Goal: Transaction & Acquisition: Download file/media

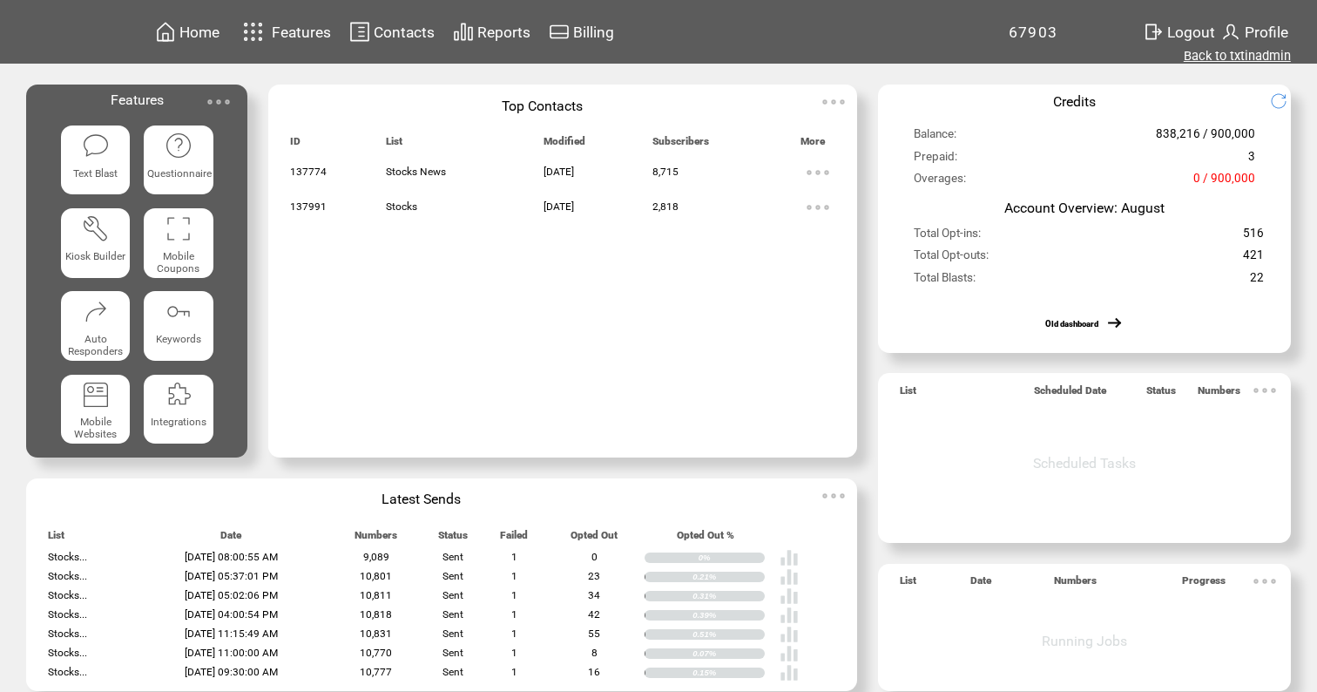
click at [1203, 62] on link "Back to txtinadmin" at bounding box center [1237, 56] width 107 height 16
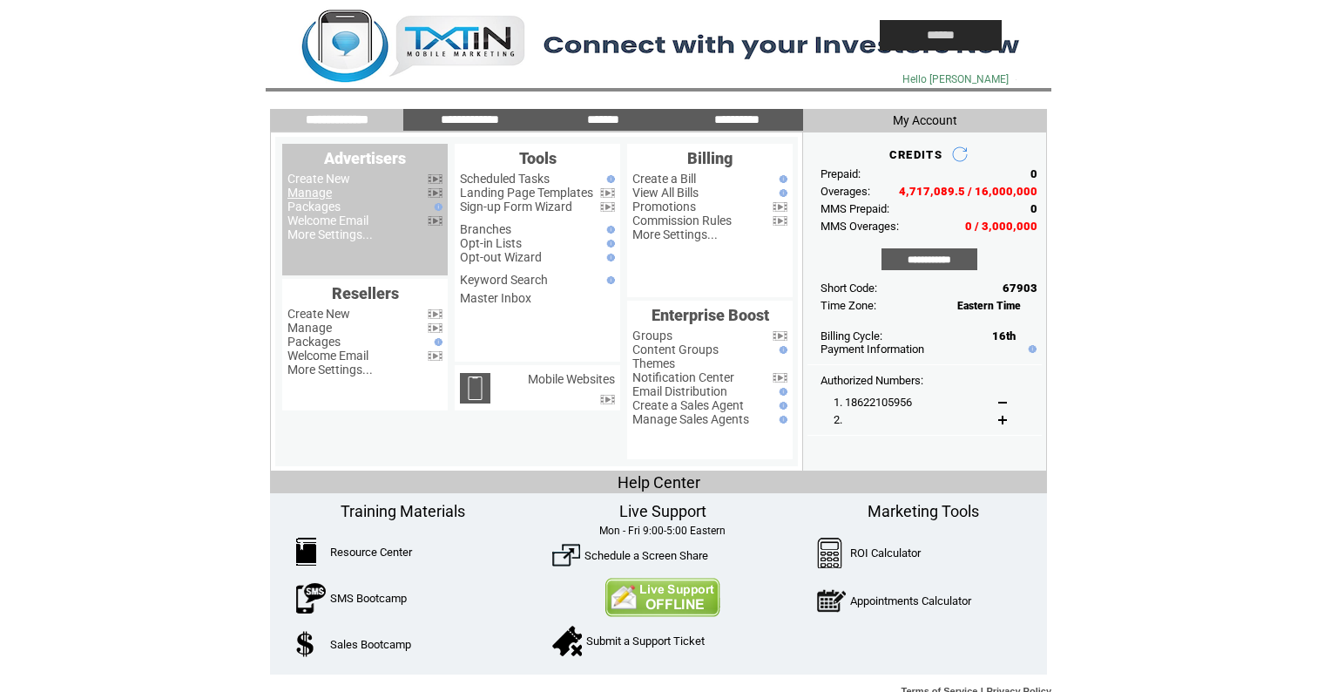
click at [310, 194] on link "Manage" at bounding box center [309, 193] width 44 height 14
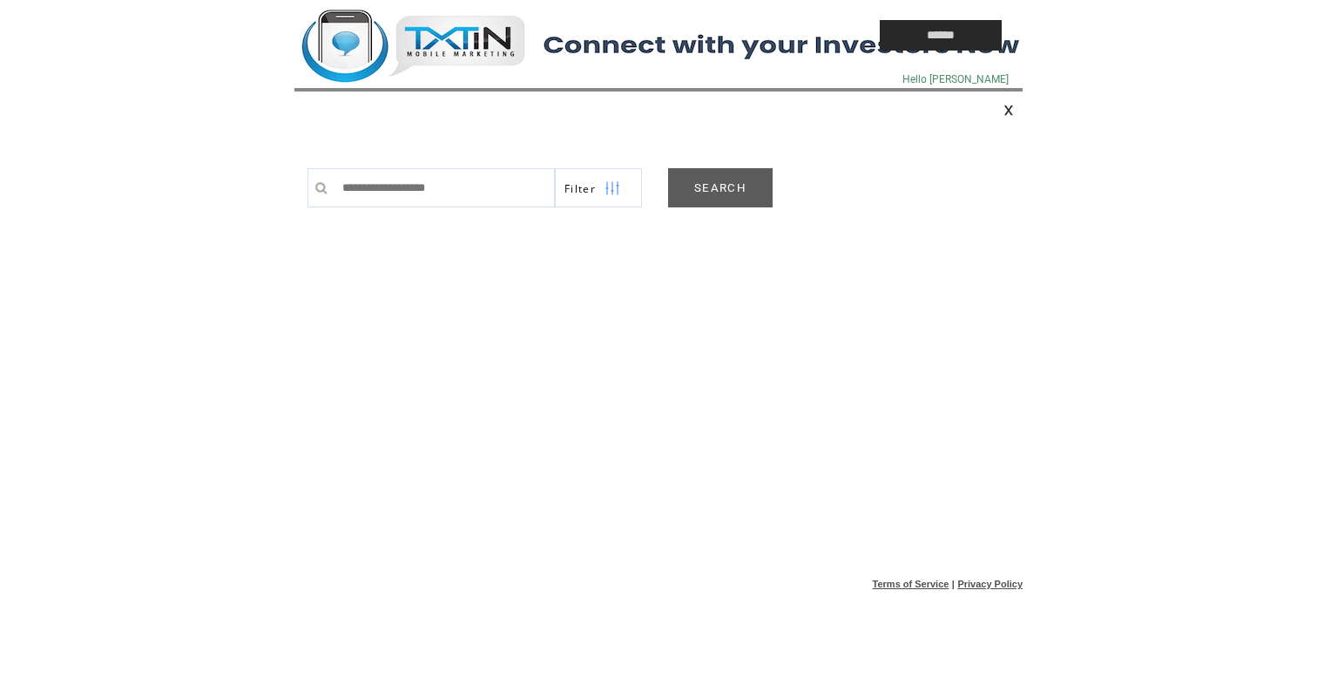
click at [0, 0] on td at bounding box center [0, 0] width 0 height 0
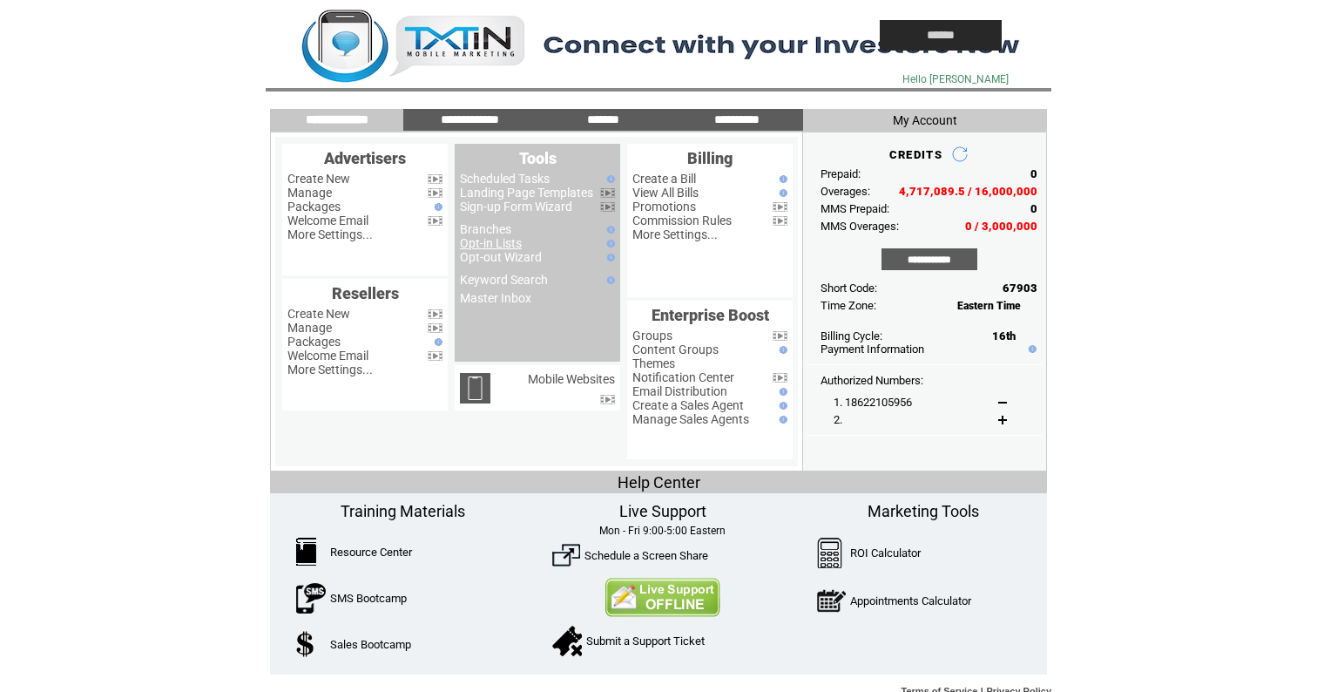
click at [498, 244] on link "Opt-in Lists" at bounding box center [491, 243] width 62 height 14
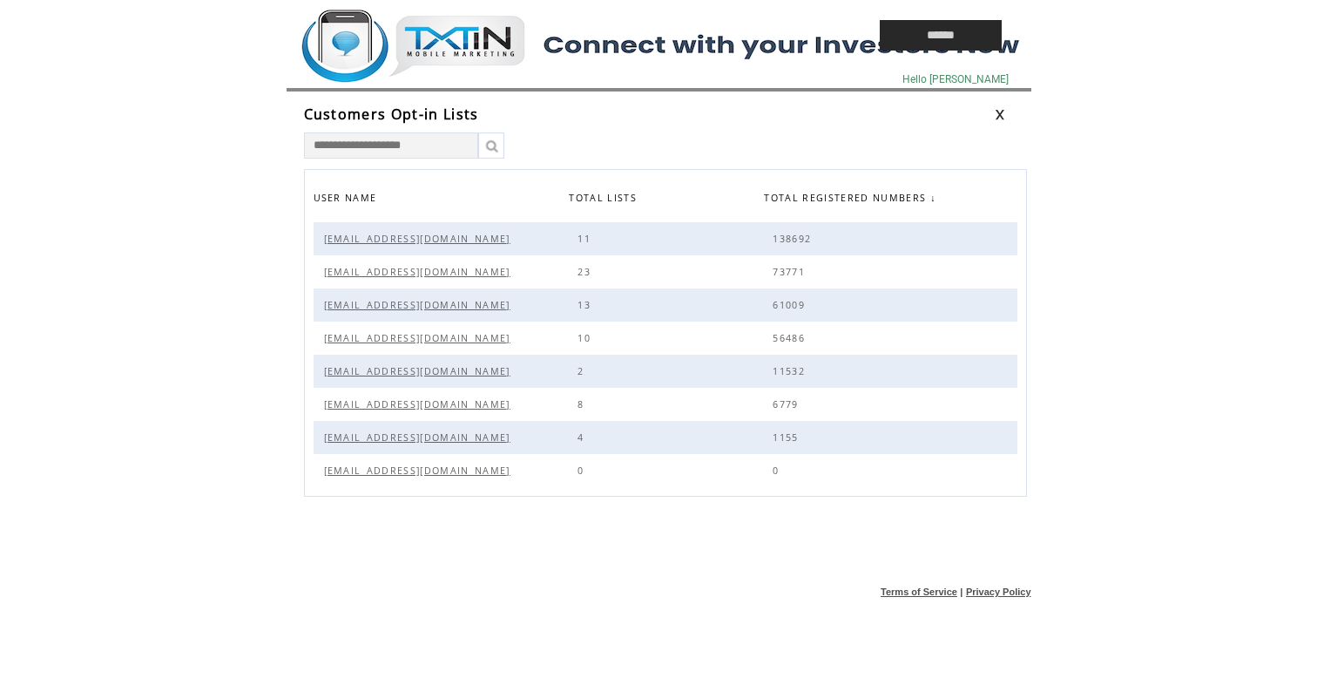
click at [403, 271] on span "[EMAIL_ADDRESS][DOMAIN_NAME]" at bounding box center [419, 272] width 191 height 12
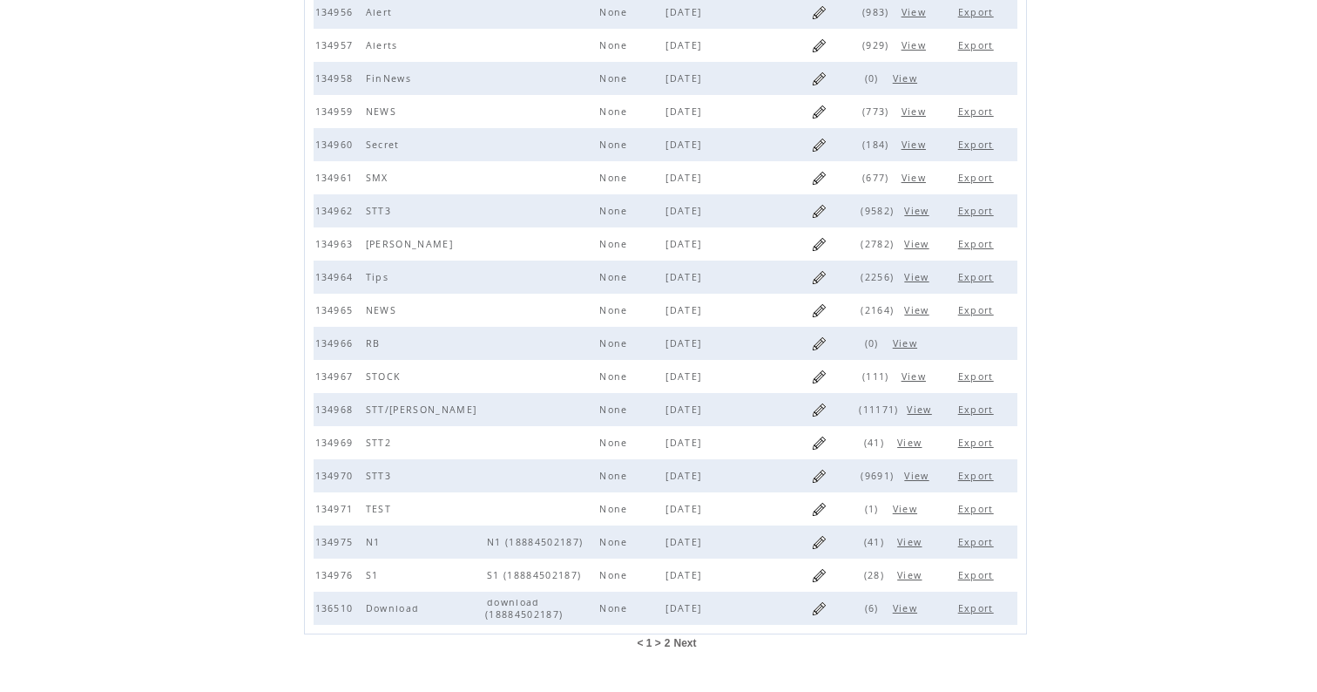
scroll to position [199, 0]
click at [669, 644] on span "2" at bounding box center [668, 644] width 6 height 12
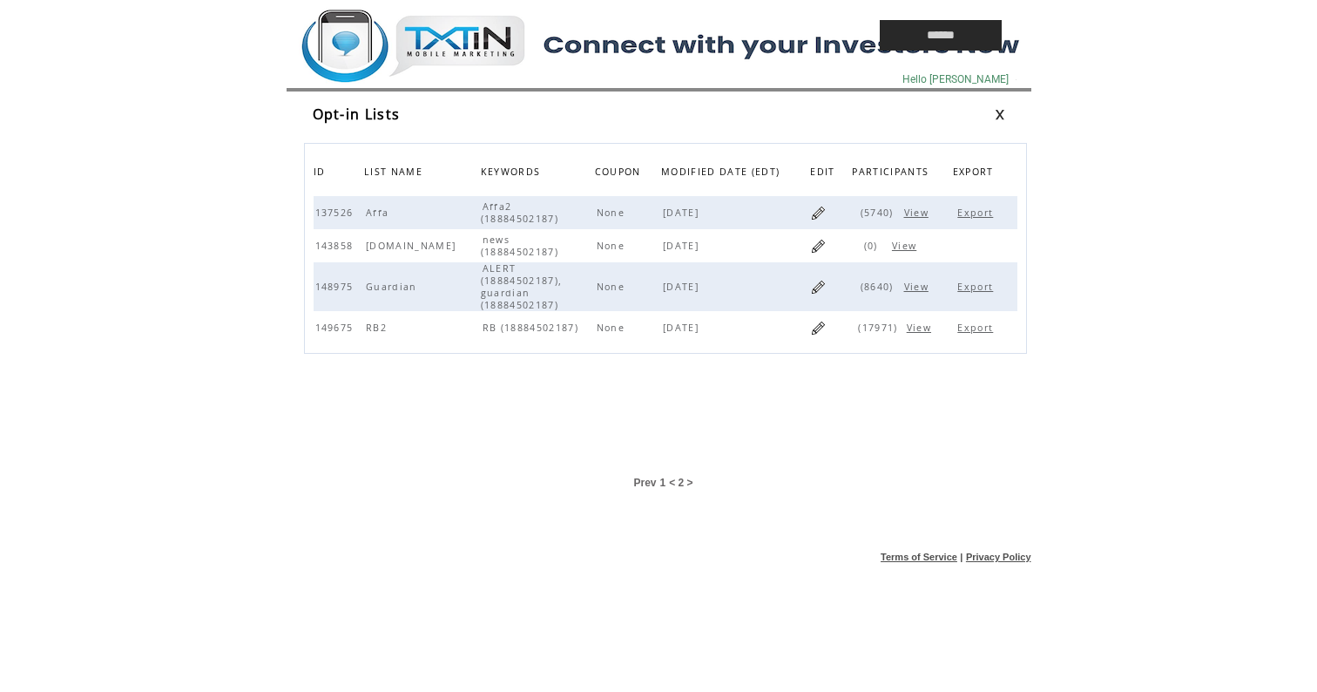
click at [977, 329] on link "Export" at bounding box center [977, 327] width 40 height 12
click at [917, 330] on span "View" at bounding box center [921, 327] width 29 height 12
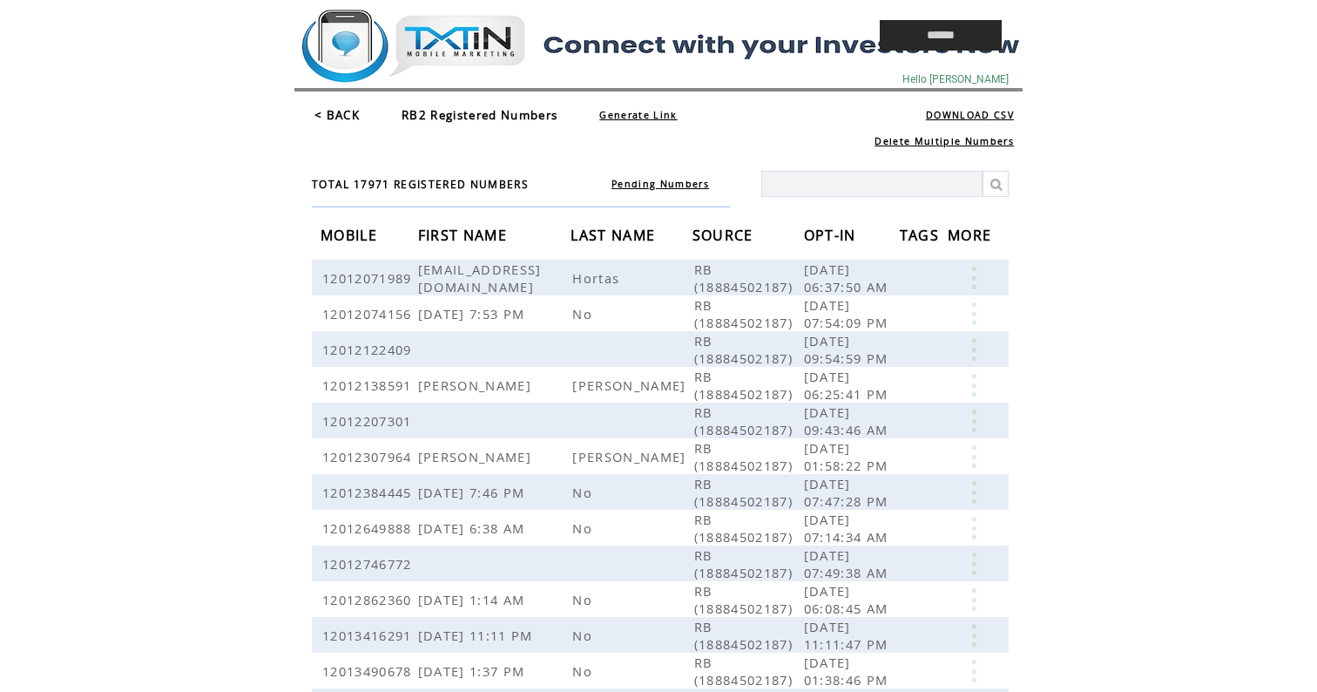
click at [634, 183] on link "Pending Numbers" at bounding box center [660, 184] width 98 height 12
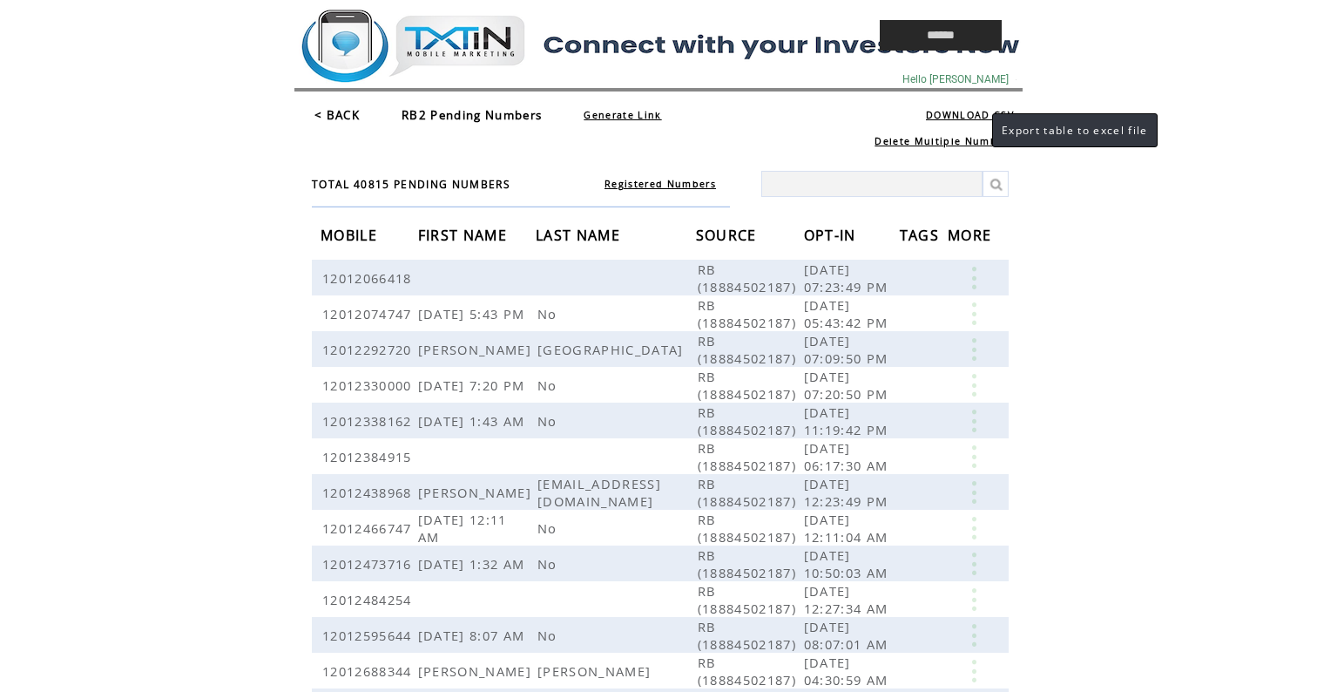
click at [975, 113] on link "DOWNLOAD CSV" at bounding box center [970, 115] width 88 height 12
